Goal: Transaction & Acquisition: Purchase product/service

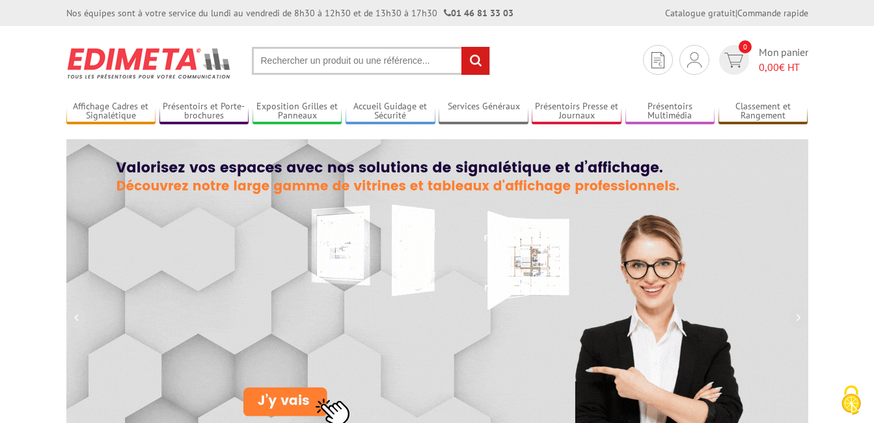
click at [382, 46] on section "Je me connecte Nouveau client ? Inscrivez-vous 0 Mon panier 0,00 € HT recherche…" at bounding box center [437, 56] width 742 height 61
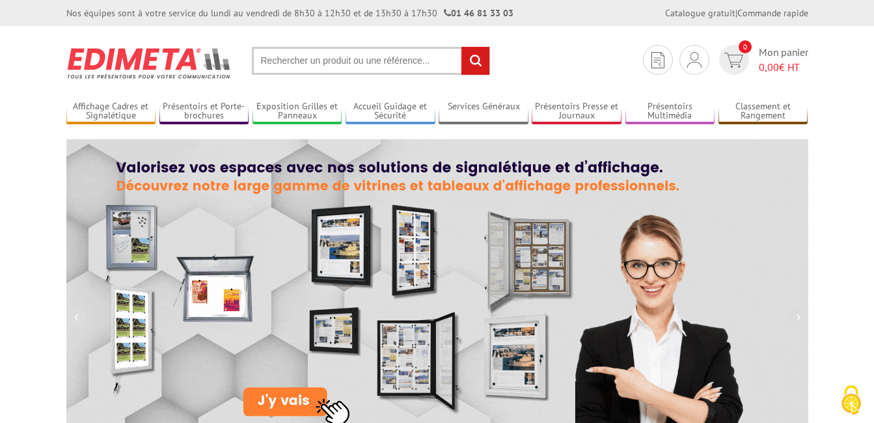
click at [373, 55] on input "text" at bounding box center [371, 61] width 238 height 28
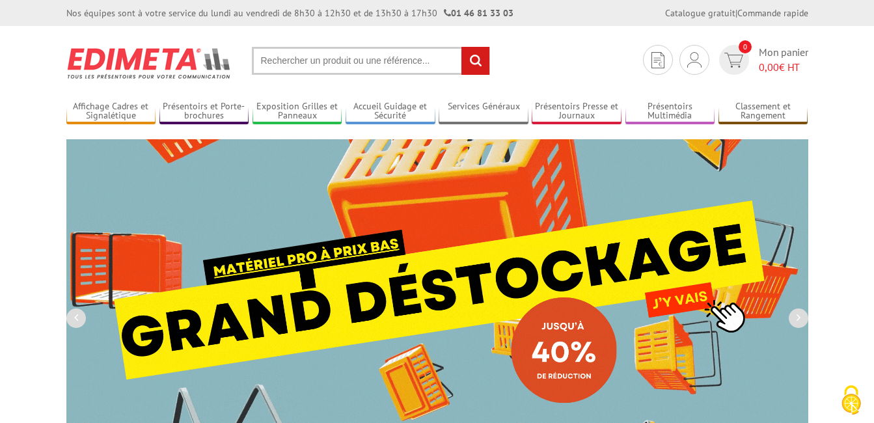
paste input "https://promuseum.eu/accessoire-pour-affiches/porte-carton-en-bois"
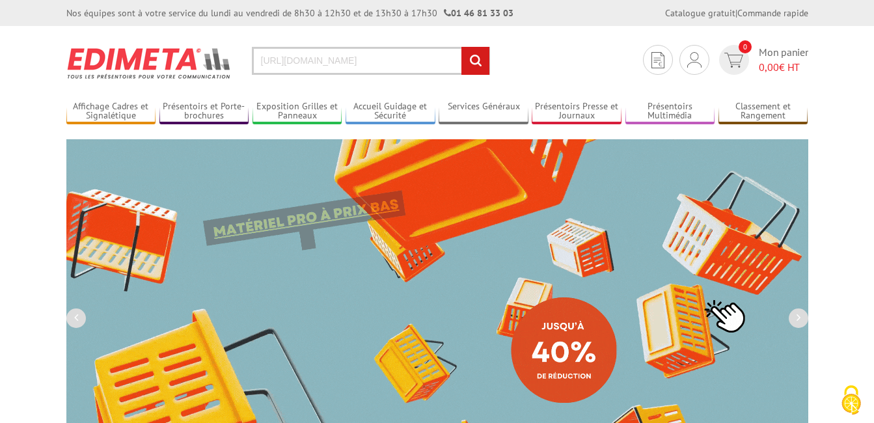
scroll to position [0, 79]
type input "https://promuseum.eu/accessoire-pour-affiches/porte-carton-en-bois"
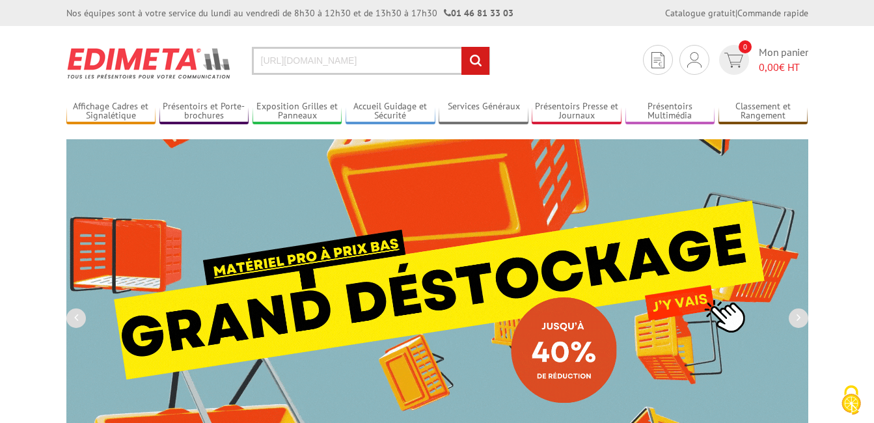
click at [461, 47] on input "rechercher" at bounding box center [475, 61] width 28 height 28
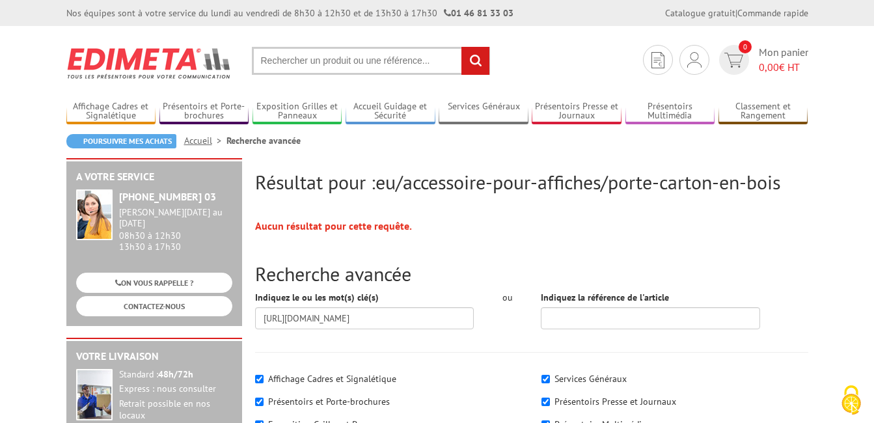
click at [311, 65] on input "text" at bounding box center [371, 61] width 238 height 28
paste input "https://promuseum.eu/accessoire-pour-affiches/porte-carton-en-bois"
type input "pochette poster"
click at [461, 47] on input "rechercher" at bounding box center [475, 61] width 28 height 28
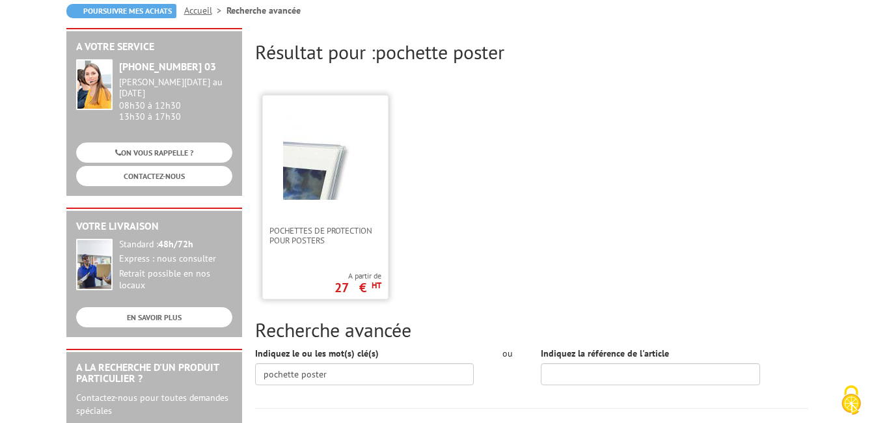
click at [333, 178] on img at bounding box center [325, 157] width 85 height 85
